Goal: Task Accomplishment & Management: Complete application form

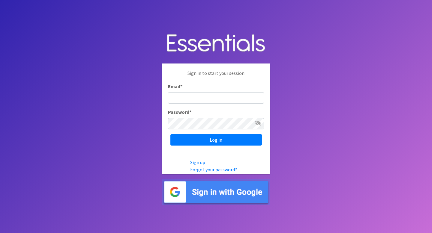
click at [223, 96] on input "Email *" at bounding box center [216, 97] width 96 height 11
type input "info@jaxdiaperbank.org"
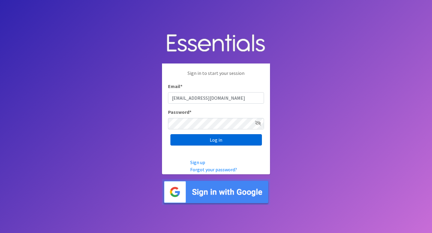
click at [236, 138] on input "Log in" at bounding box center [216, 139] width 92 height 11
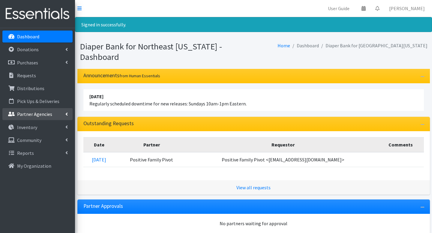
click at [38, 113] on p "Partner Agencies" at bounding box center [34, 114] width 35 height 6
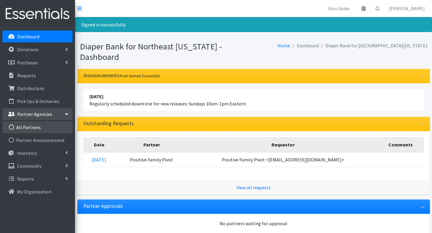
click at [38, 127] on link "All Partners" at bounding box center [37, 128] width 70 height 12
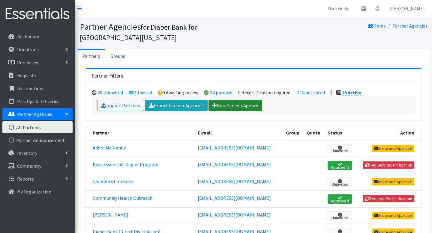
click at [230, 100] on link "New Partner Agency" at bounding box center [235, 105] width 53 height 11
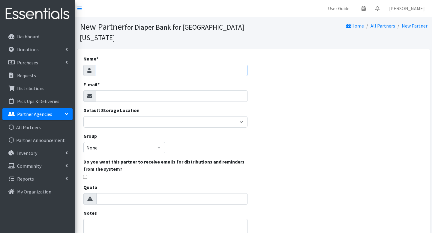
click at [161, 65] on input "Name *" at bounding box center [171, 70] width 153 height 11
type input "Ruth's Place"
click at [166, 91] on input "E-mail *" at bounding box center [172, 96] width 152 height 11
click at [152, 91] on input "E-mail *" at bounding box center [172, 96] width 152 height 11
type input "√"
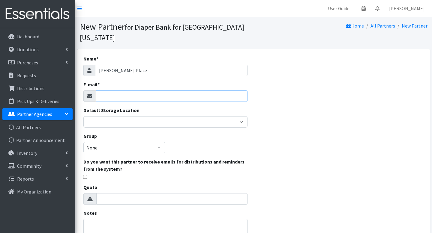
paste input "terrilynne.roman@gmail.com"
type input "terrilynne.roman@gmail.com"
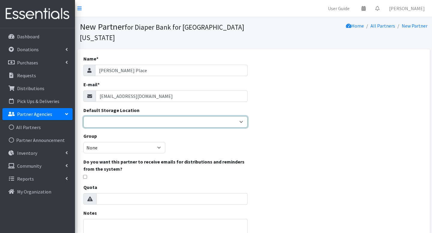
click at [154, 116] on select "Benco Warehouse Sunshine Health" at bounding box center [165, 121] width 164 height 11
select select "405"
click at [83, 116] on select "Benco Warehouse Sunshine Health" at bounding box center [165, 121] width 164 height 11
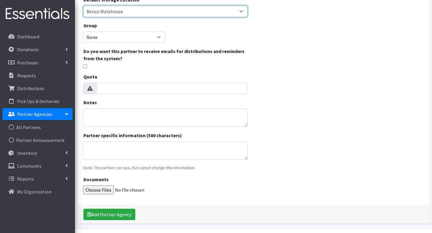
scroll to position [115, 0]
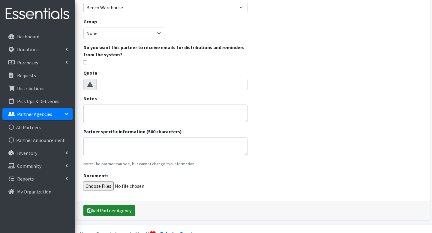
click at [130, 205] on button "Add Partner Agency" at bounding box center [109, 210] width 52 height 11
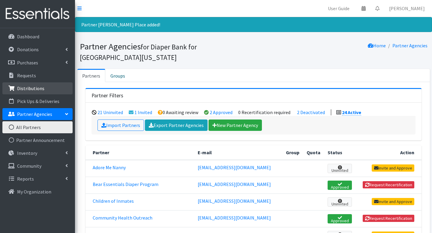
click at [43, 89] on p "Distributions" at bounding box center [30, 89] width 27 height 6
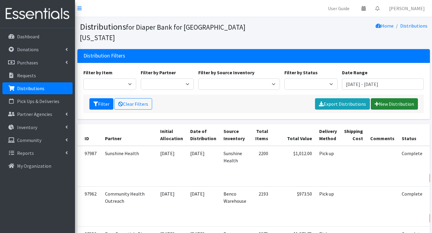
click at [405, 98] on link "New Distribution" at bounding box center [394, 103] width 47 height 11
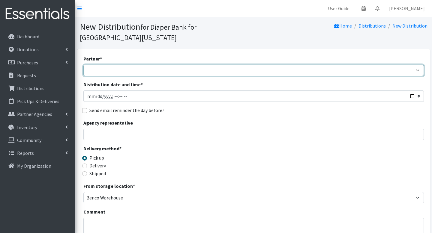
click at [114, 65] on select "Adore Me Nanny Bear Essentials Diaper Program Children of Inmates Community Hea…" at bounding box center [253, 70] width 341 height 11
select select "8240"
click at [83, 65] on select "Adore Me Nanny Bear Essentials Diaper Program Children of Inmates Community Hea…" at bounding box center [253, 70] width 341 height 11
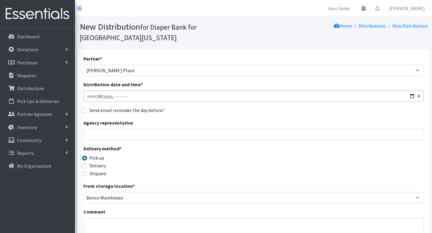
click at [97, 91] on input "Distribution date and time *" at bounding box center [253, 96] width 341 height 11
click at [113, 91] on input "Distribution date and time *" at bounding box center [253, 96] width 341 height 11
type input "2025-10-14T10:21"
click at [128, 129] on input "Agency representative" at bounding box center [253, 134] width 341 height 11
type input "Terry Roman"
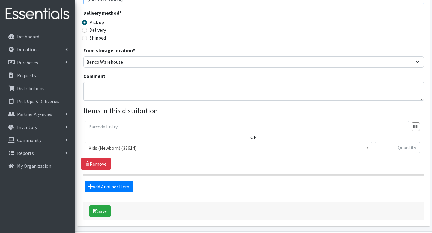
scroll to position [146, 0]
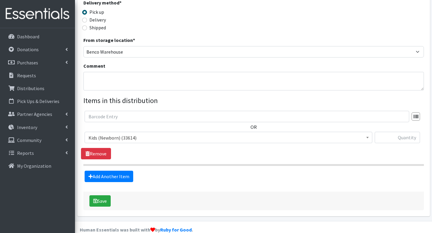
click at [166, 171] on div "Add Another Item" at bounding box center [253, 176] width 345 height 11
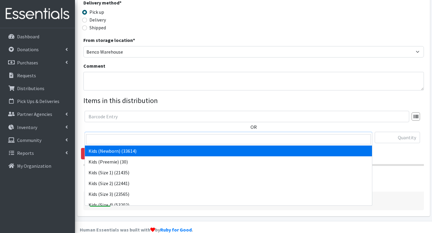
click at [368, 132] on span at bounding box center [368, 136] width 6 height 9
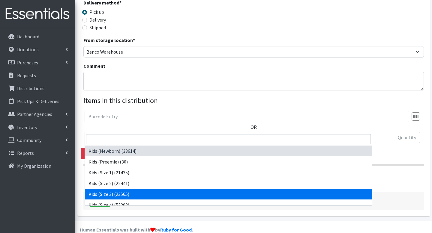
select select "4132"
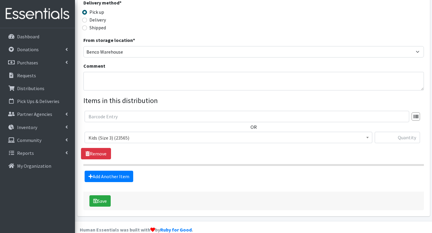
click at [139, 173] on form "Partner * Adore Me Nanny Bear Essentials Diaper Program Children of Inmates Com…" at bounding box center [253, 60] width 341 height 302
click at [130, 171] on link "Add Another Item" at bounding box center [109, 176] width 49 height 11
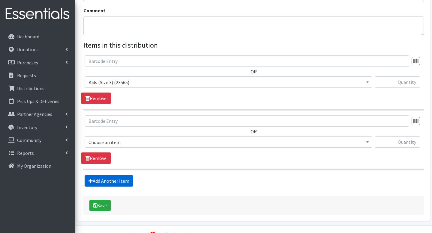
scroll to position [206, 0]
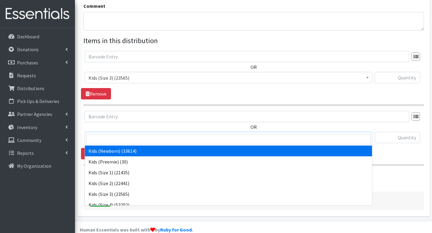
click at [198, 134] on span "Kids (Newborn) (33614)" at bounding box center [229, 138] width 280 height 8
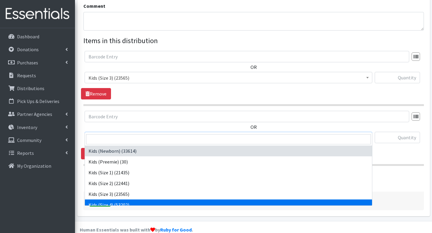
select select "4133"
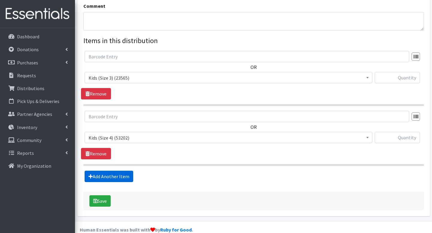
click at [121, 171] on link "Add Another Item" at bounding box center [109, 176] width 49 height 11
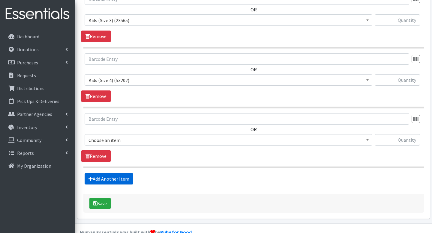
scroll to position [266, 0]
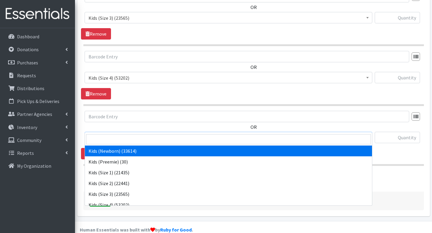
click at [164, 134] on span "Kids (Newborn) (33614)" at bounding box center [229, 138] width 280 height 8
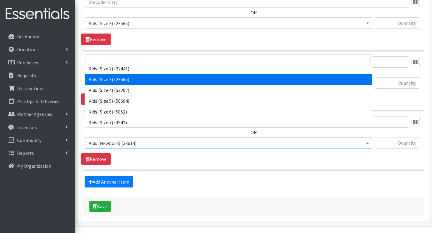
scroll to position [39, 0]
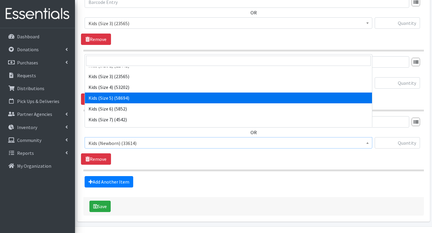
select select "4134"
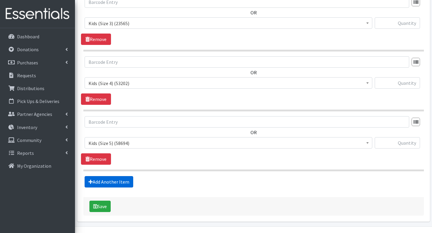
click at [124, 176] on link "Add Another Item" at bounding box center [109, 181] width 49 height 11
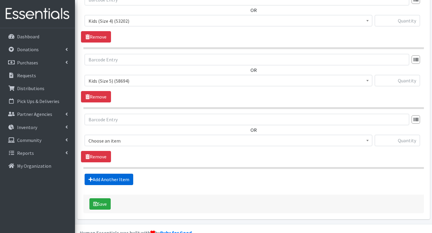
scroll to position [326, 0]
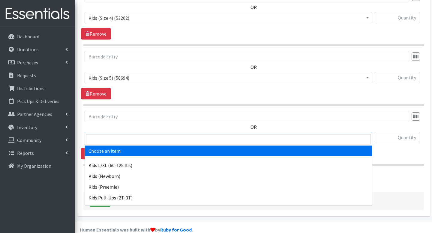
click at [182, 134] on span "Choose an item" at bounding box center [229, 138] width 280 height 8
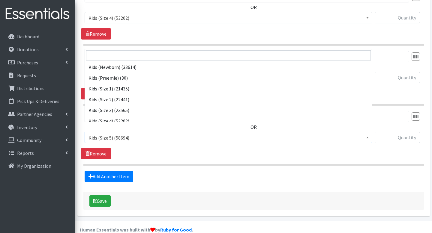
scroll to position [54, 0]
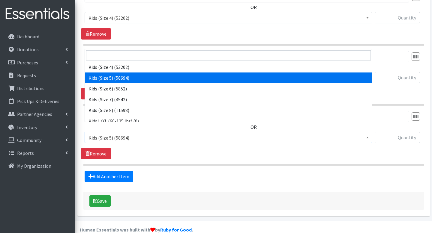
click at [370, 132] on span "Kids (Size 5) (58694)" at bounding box center [229, 137] width 288 height 11
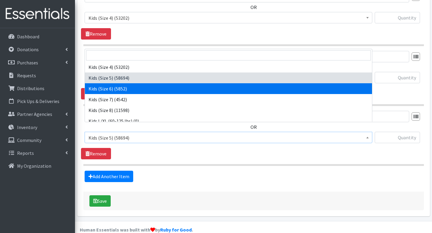
select select "4135"
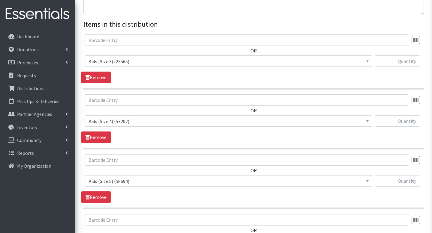
scroll to position [326, 0]
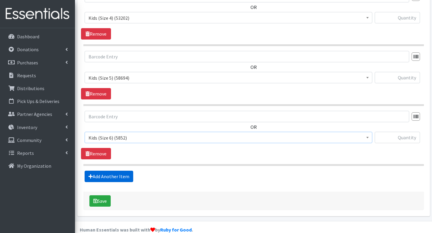
click at [119, 171] on link "Add Another Item" at bounding box center [109, 176] width 49 height 11
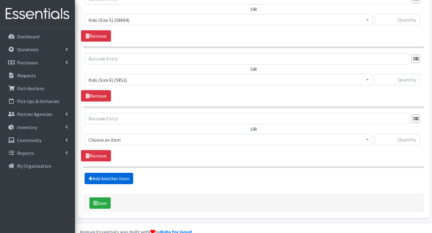
scroll to position [386, 0]
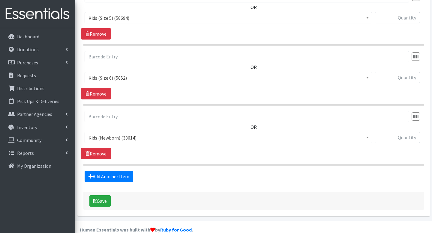
click at [129, 134] on span "Kids (Newborn) (33614)" at bounding box center [229, 138] width 280 height 8
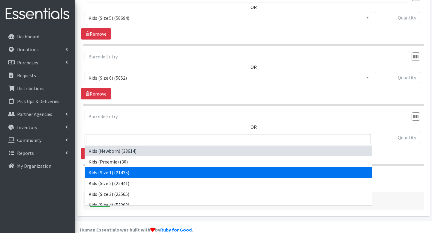
scroll to position [113, 0]
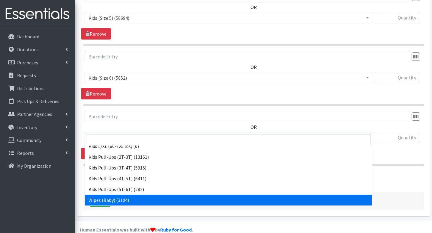
select select "4159"
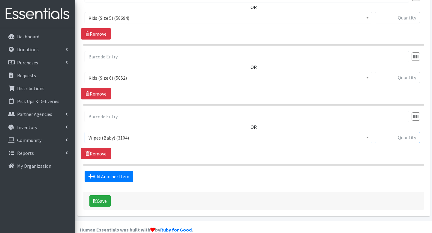
click at [378, 132] on input "text" at bounding box center [397, 137] width 45 height 11
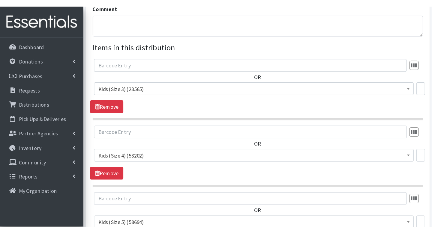
scroll to position [199, 0]
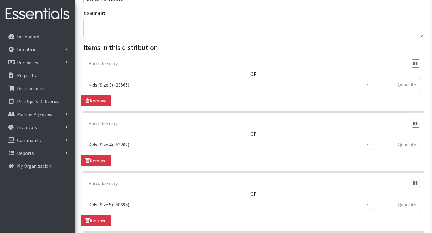
click at [393, 79] on input "text" at bounding box center [397, 84] width 45 height 11
type input "1000"
click at [385, 139] on input "text" at bounding box center [397, 144] width 45 height 11
type input "1000"
click at [383, 199] on input "text" at bounding box center [397, 204] width 45 height 11
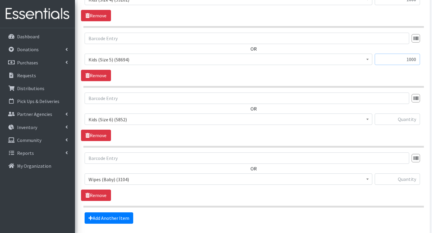
scroll to position [370, 0]
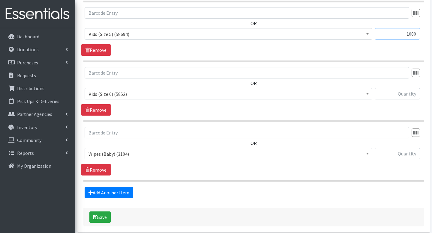
type input "1000"
click at [402, 88] on input "text" at bounding box center [397, 93] width 45 height 11
type input "1000"
click at [403, 148] on input "text" at bounding box center [397, 153] width 45 height 11
type input "50"
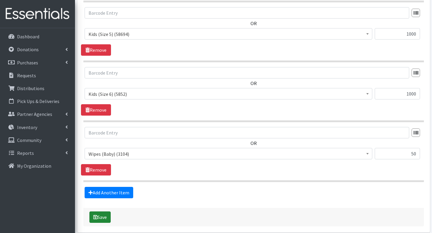
click at [103, 212] on button "Save" at bounding box center [99, 217] width 21 height 11
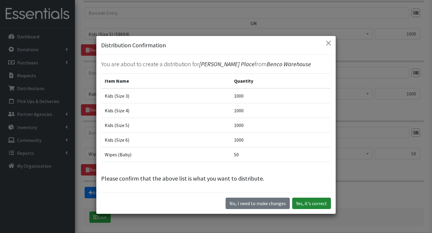
click at [310, 200] on button "Yes, it's correct" at bounding box center [311, 203] width 39 height 11
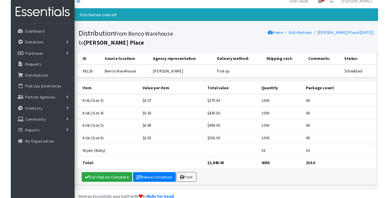
scroll to position [9, 0]
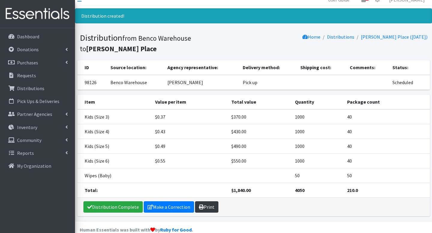
click at [205, 202] on link "Print" at bounding box center [206, 207] width 23 height 11
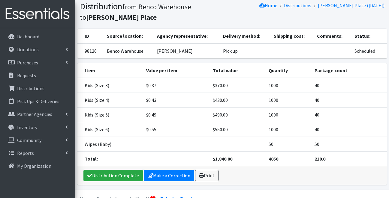
scroll to position [54, 0]
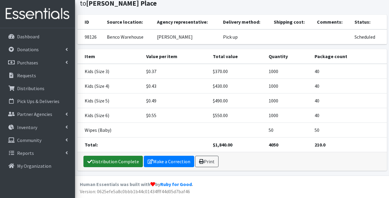
click at [132, 160] on link "Distribution Complete" at bounding box center [112, 161] width 59 height 11
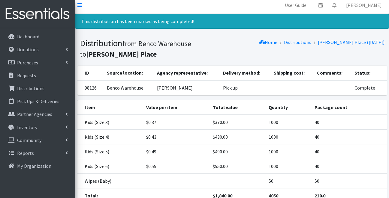
scroll to position [0, 0]
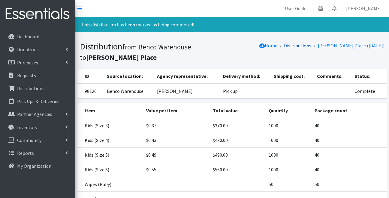
click at [305, 44] on link "Distributions" at bounding box center [297, 46] width 27 height 6
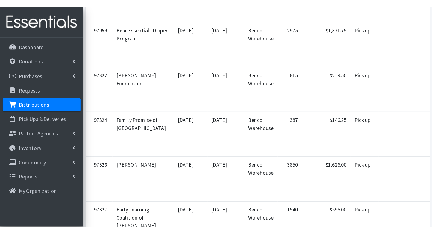
scroll to position [239, 0]
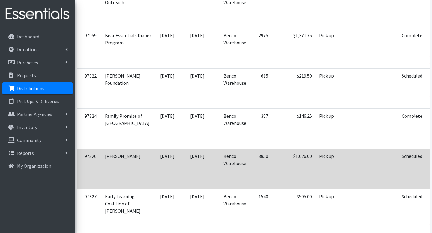
click at [389, 155] on icon at bounding box center [435, 157] width 4 height 4
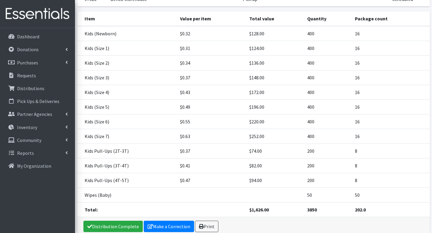
scroll to position [92, 0]
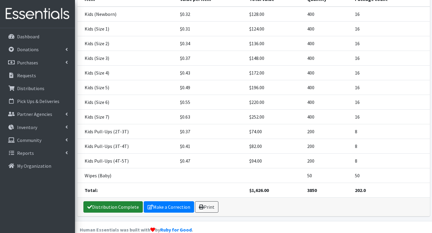
click at [112, 202] on link "Distribution Complete" at bounding box center [112, 207] width 59 height 11
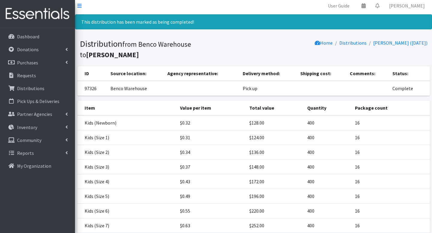
scroll to position [0, 0]
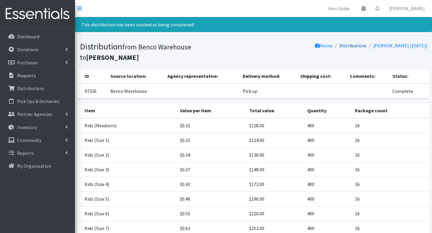
click at [358, 47] on link "Distributions" at bounding box center [352, 46] width 27 height 6
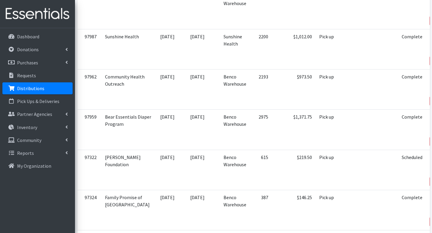
scroll to position [164, 0]
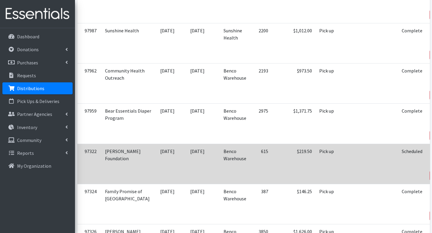
click at [432, 150] on icon at bounding box center [435, 152] width 4 height 4
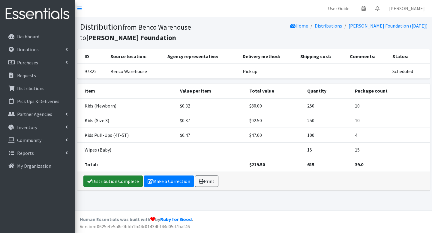
click at [128, 182] on link "Distribution Complete" at bounding box center [112, 181] width 59 height 11
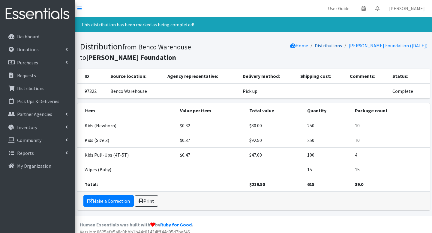
click at [319, 46] on link "Distributions" at bounding box center [328, 46] width 27 height 6
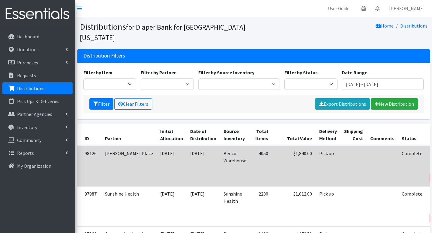
click at [431, 167] on link "Print" at bounding box center [439, 170] width 17 height 7
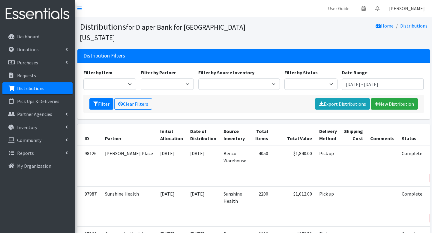
click at [407, 11] on link "[PERSON_NAME]" at bounding box center [406, 8] width 45 height 12
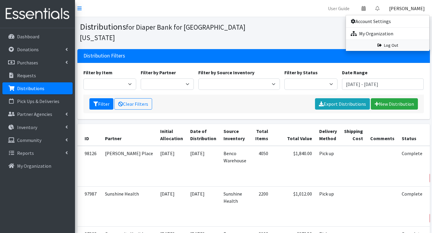
click at [399, 44] on link "Log Out" at bounding box center [387, 45] width 83 height 11
